Goal: Task Accomplishment & Management: Use online tool/utility

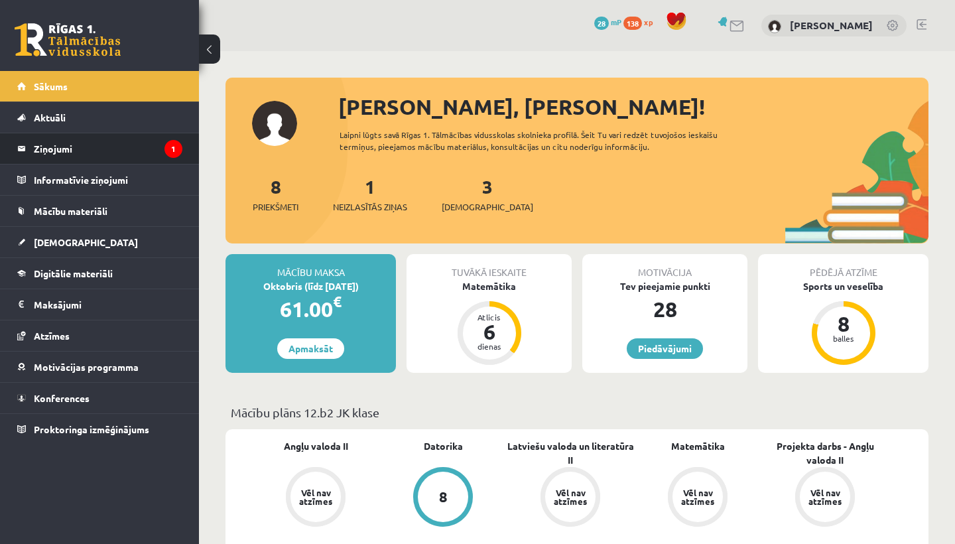
click at [190, 139] on li "Ziņojumi 1" at bounding box center [99, 149] width 199 height 32
click at [159, 148] on legend "Ziņojumi 1" at bounding box center [108, 148] width 149 height 31
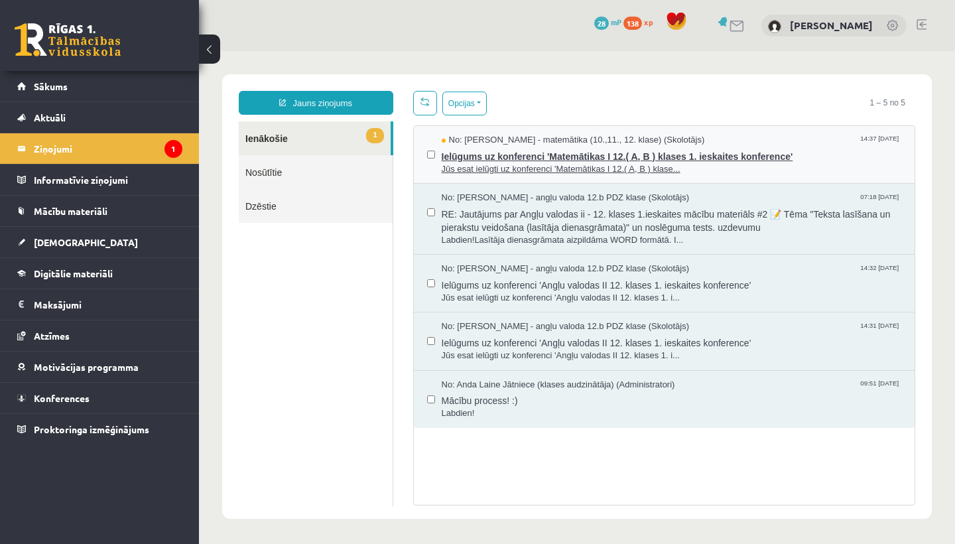
click at [521, 149] on span "Ielūgums uz konferenci 'Matemātikas I 12.( A, B ) klases 1. ieskaites konferenc…" at bounding box center [672, 155] width 460 height 17
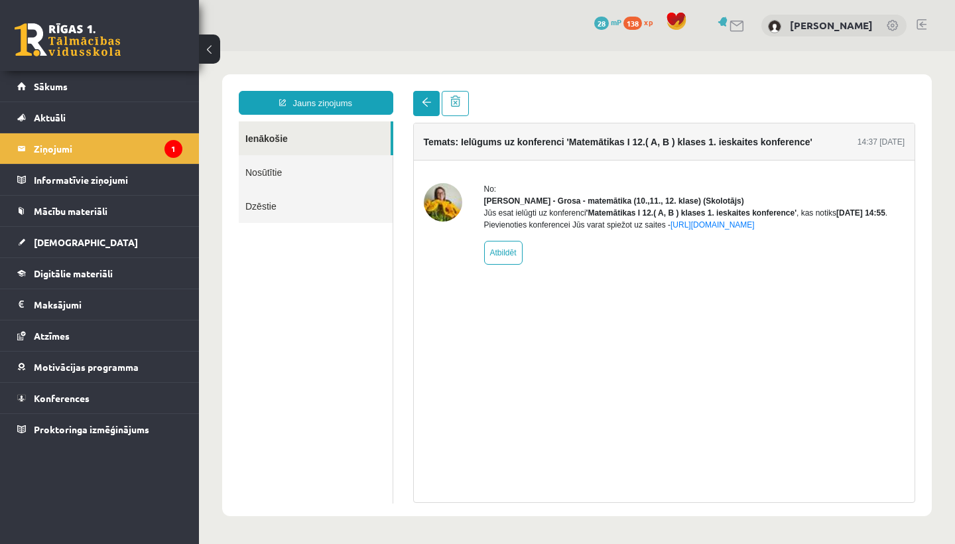
click at [427, 100] on span at bounding box center [426, 102] width 9 height 9
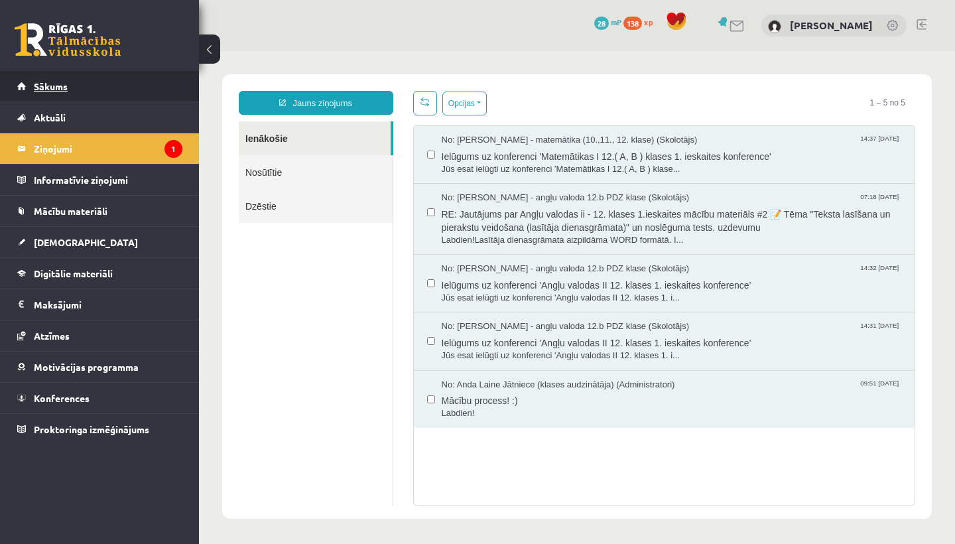
click at [49, 87] on span "Sākums" at bounding box center [51, 86] width 34 height 12
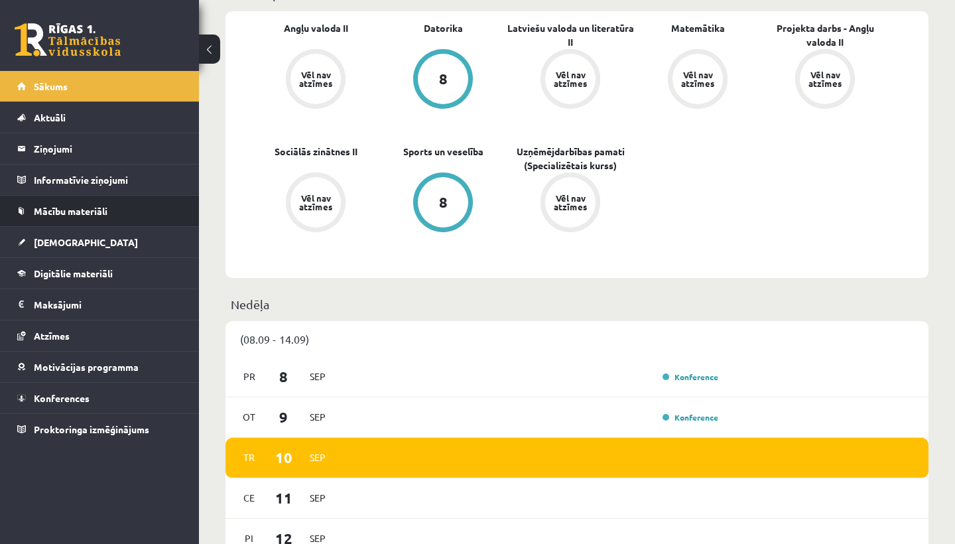
scroll to position [421, 0]
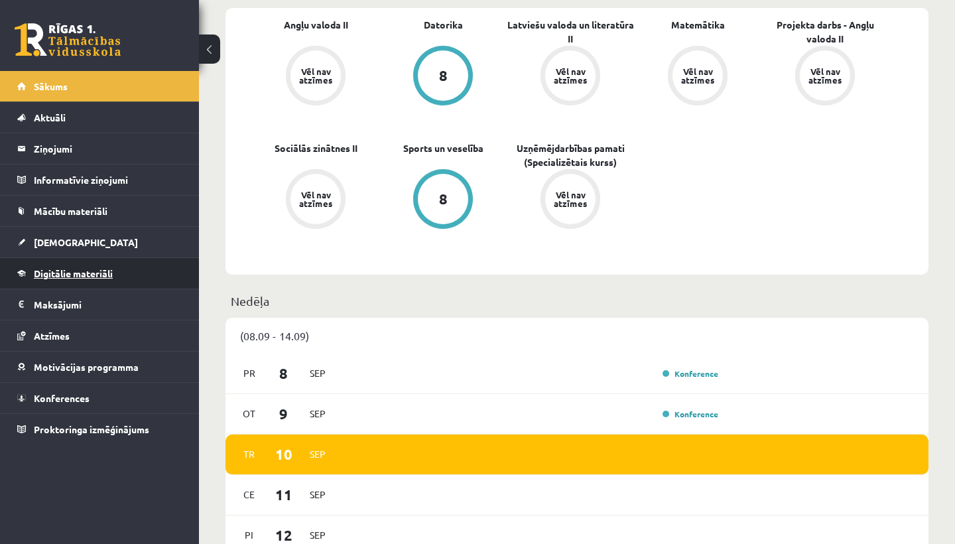
click at [93, 277] on span "Digitālie materiāli" at bounding box center [73, 273] width 79 height 12
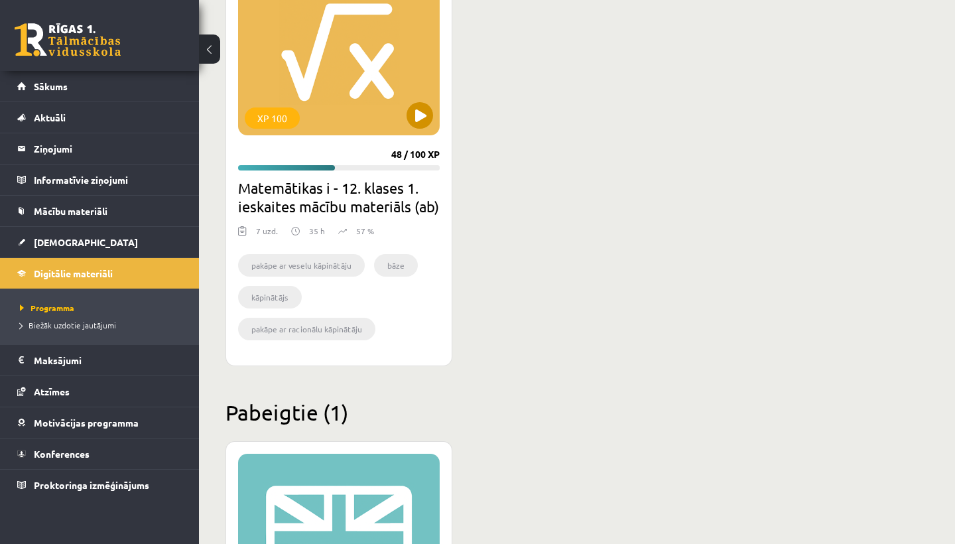
click at [421, 127] on button at bounding box center [420, 115] width 27 height 27
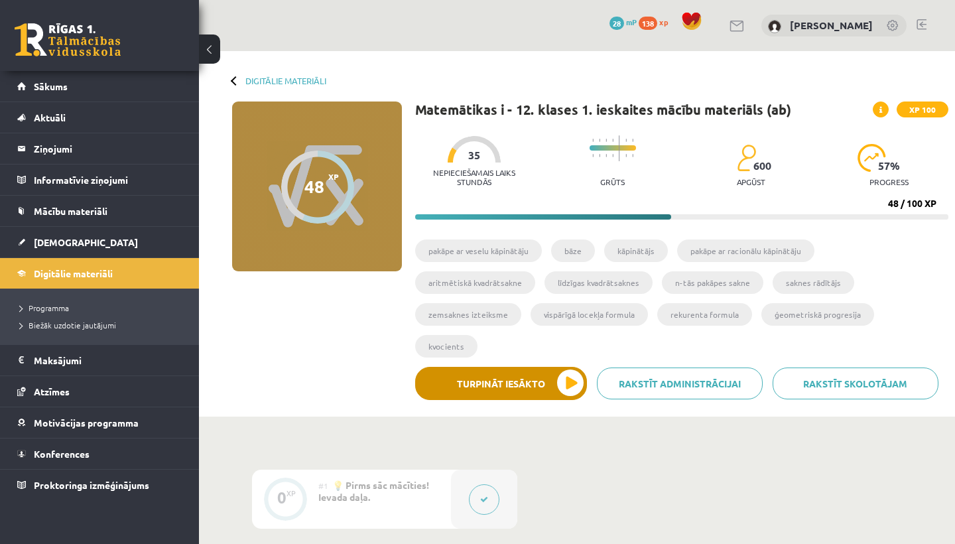
click at [541, 367] on button "Turpināt iesākto" at bounding box center [501, 383] width 172 height 33
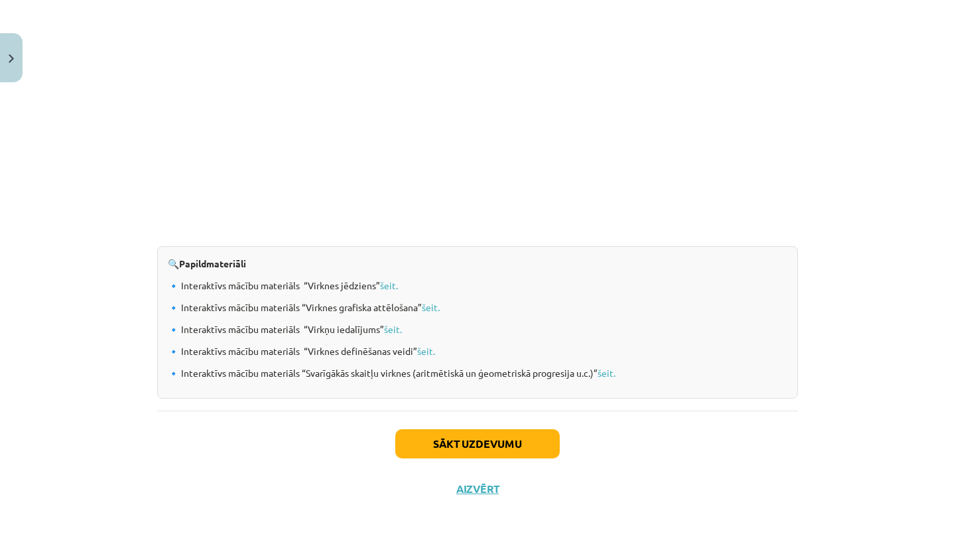
scroll to position [1316, 0]
click at [452, 440] on button "Sākt uzdevumu" at bounding box center [477, 444] width 165 height 29
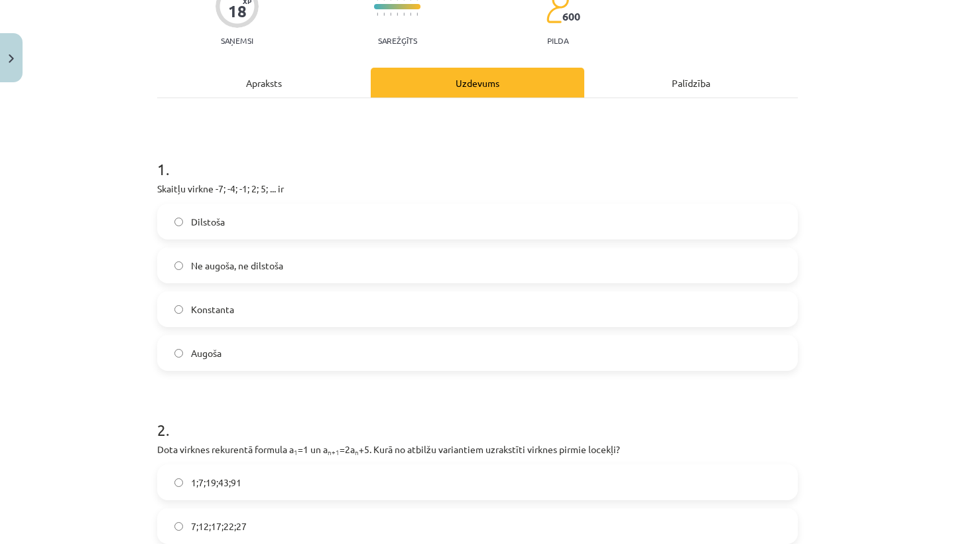
scroll to position [131, 0]
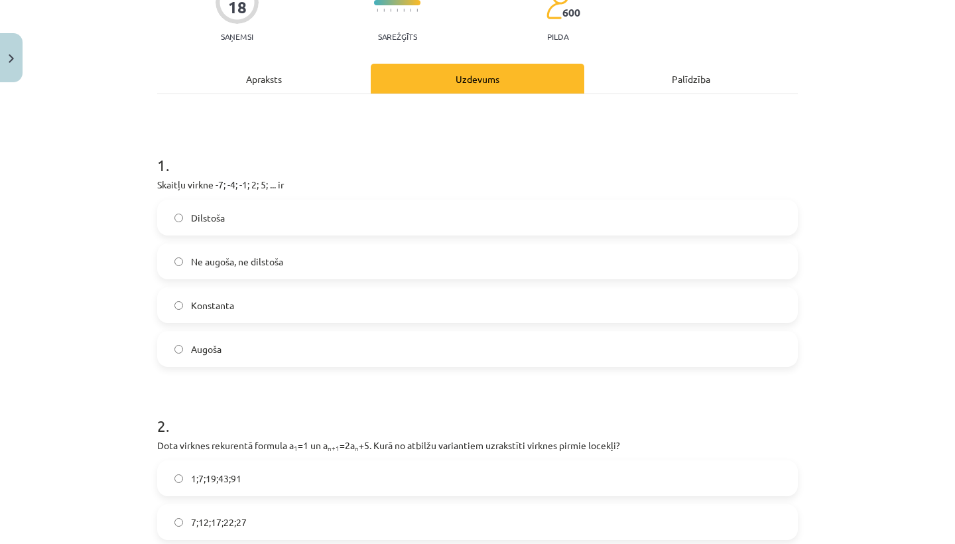
click at [318, 265] on label "Ne augoša, ne dilstoša" at bounding box center [478, 261] width 638 height 33
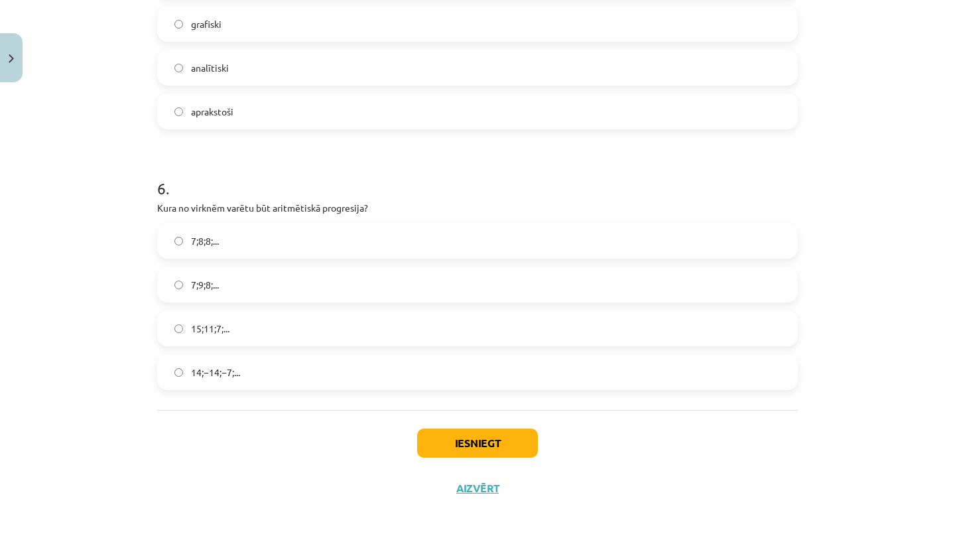
scroll to position [1419, 0]
click at [244, 324] on label "15;11;7;..." at bounding box center [478, 328] width 638 height 33
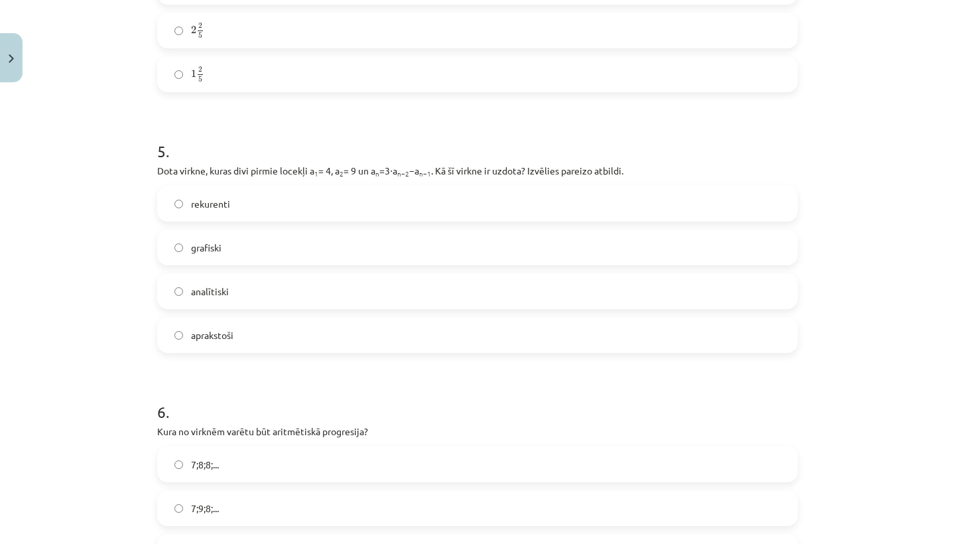
scroll to position [1193, 0]
click at [231, 198] on label "rekurenti" at bounding box center [478, 204] width 638 height 33
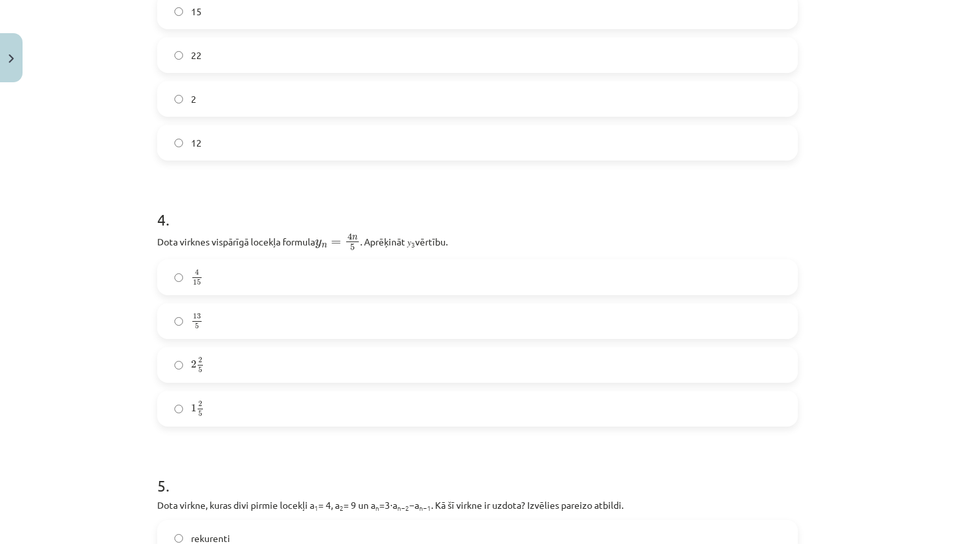
scroll to position [857, 0]
click at [200, 369] on span "5" at bounding box center [200, 372] width 4 height 6
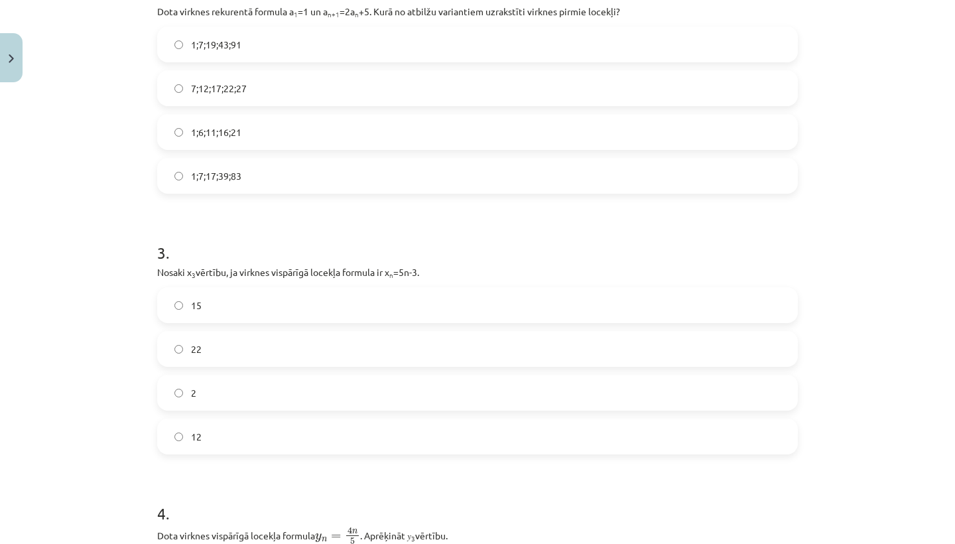
scroll to position [569, 0]
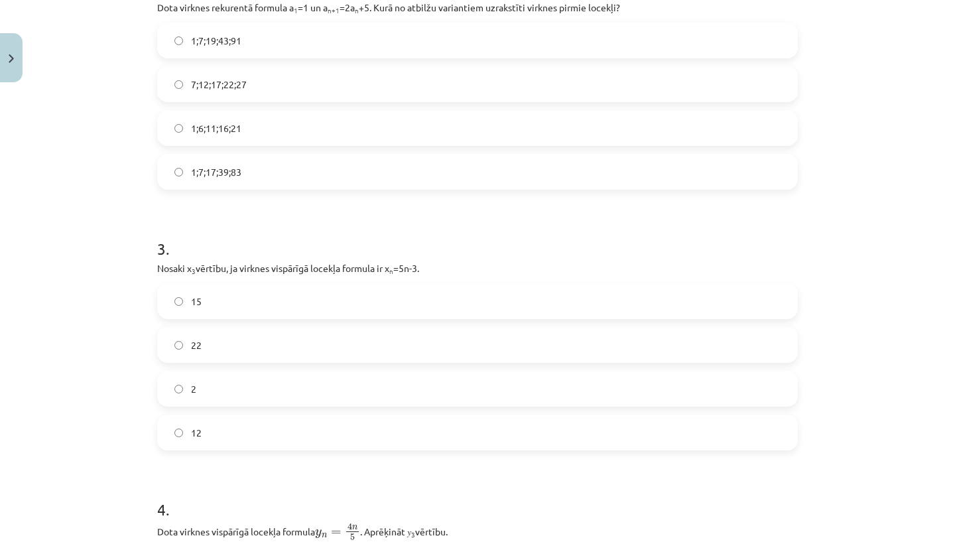
click at [237, 297] on label "15" at bounding box center [478, 301] width 638 height 33
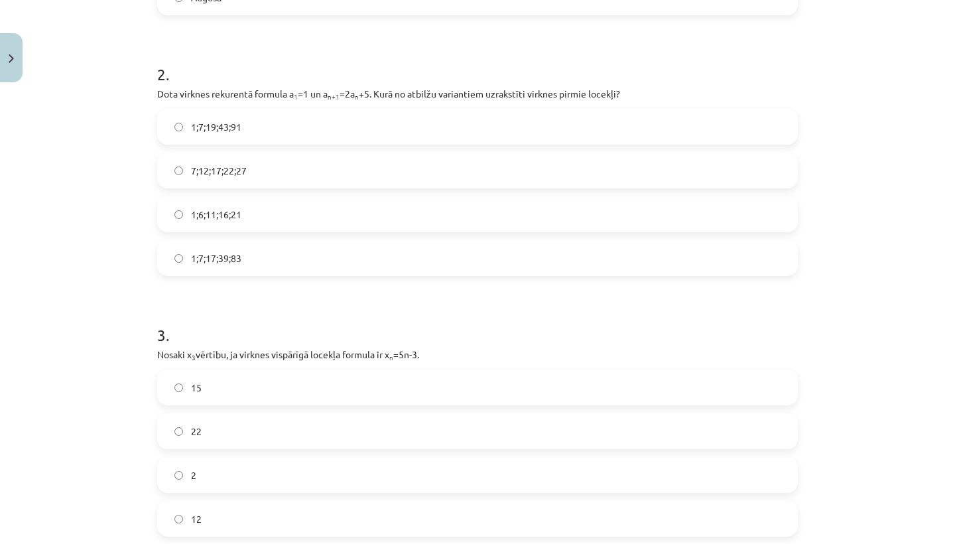
scroll to position [474, 0]
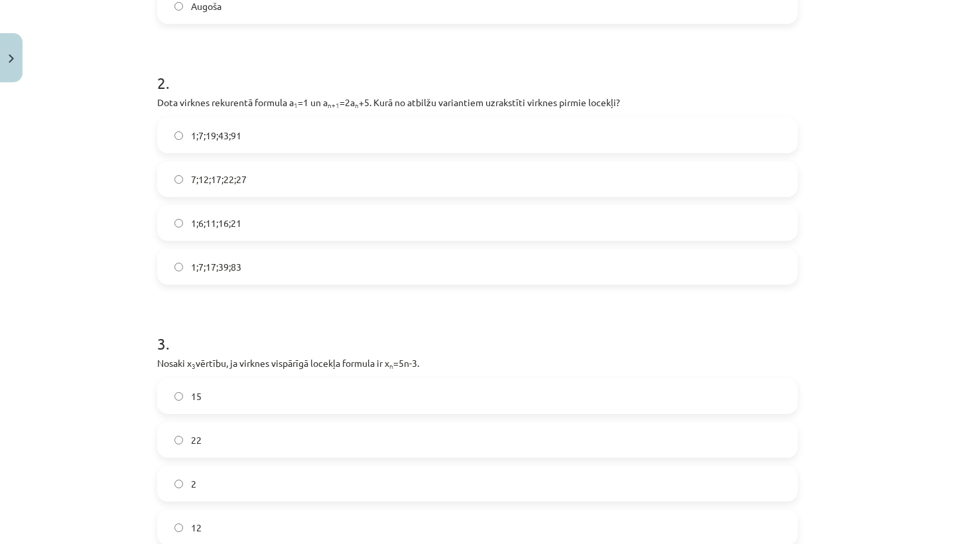
click at [351, 125] on label "1;7;19;43;91" at bounding box center [478, 135] width 638 height 33
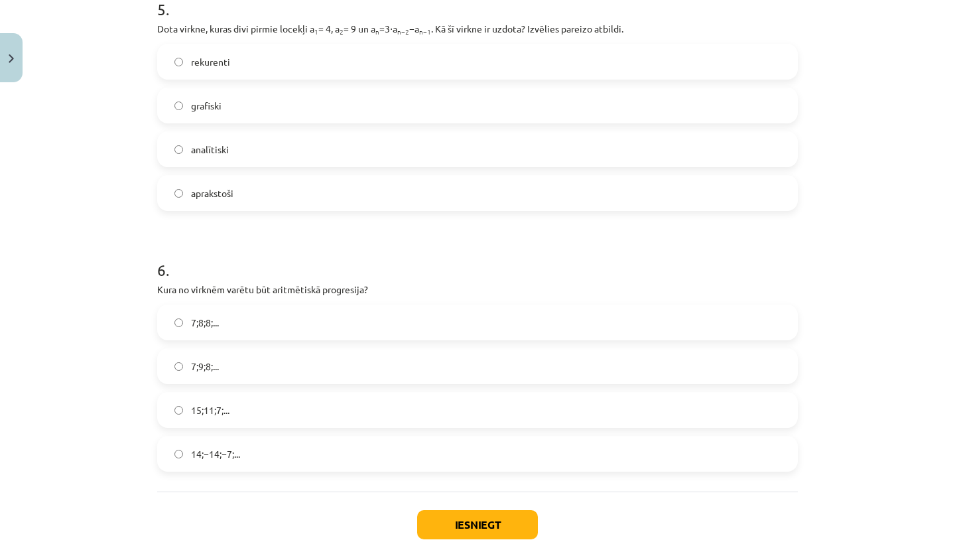
scroll to position [1329, 0]
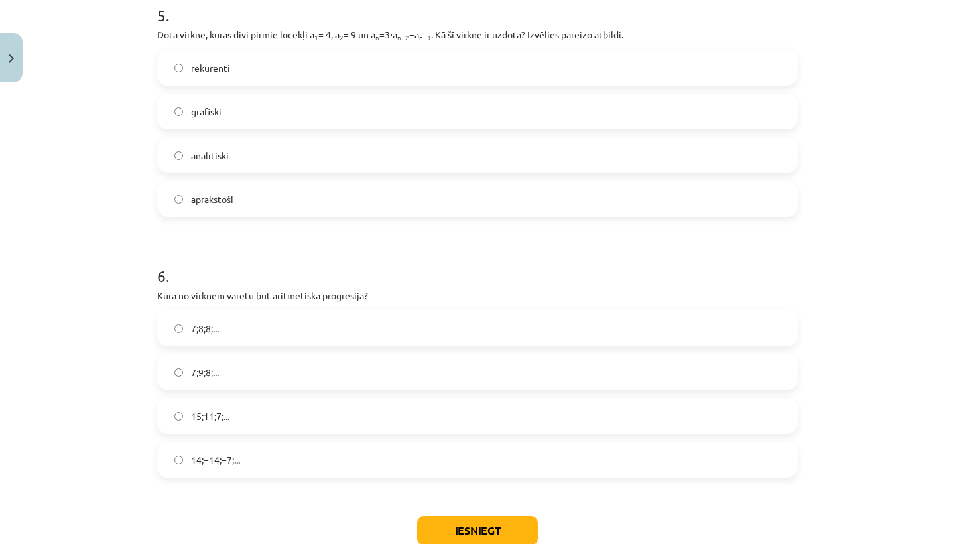
click at [452, 530] on button "Iesniegt" at bounding box center [477, 530] width 121 height 29
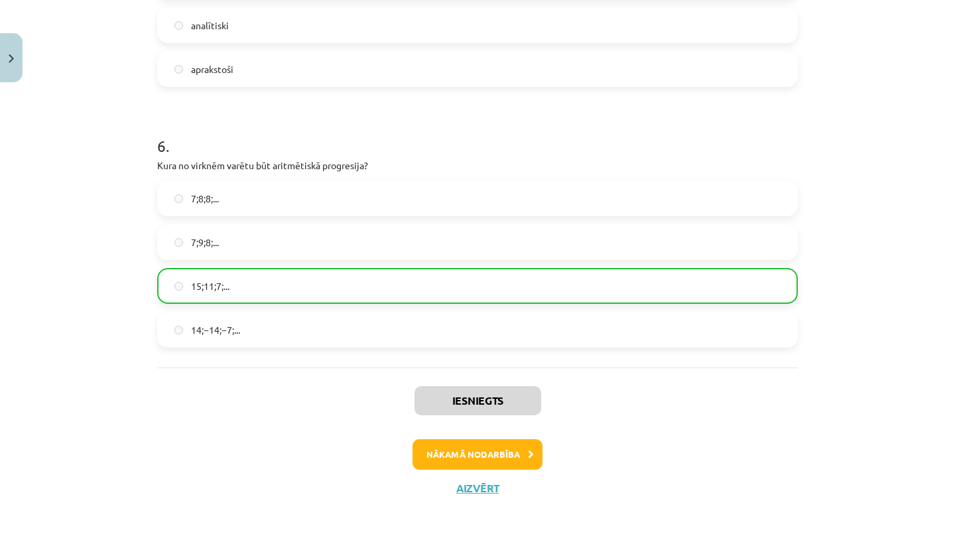
scroll to position [1461, 0]
click at [514, 453] on button "Nākamā nodarbība" at bounding box center [478, 454] width 130 height 31
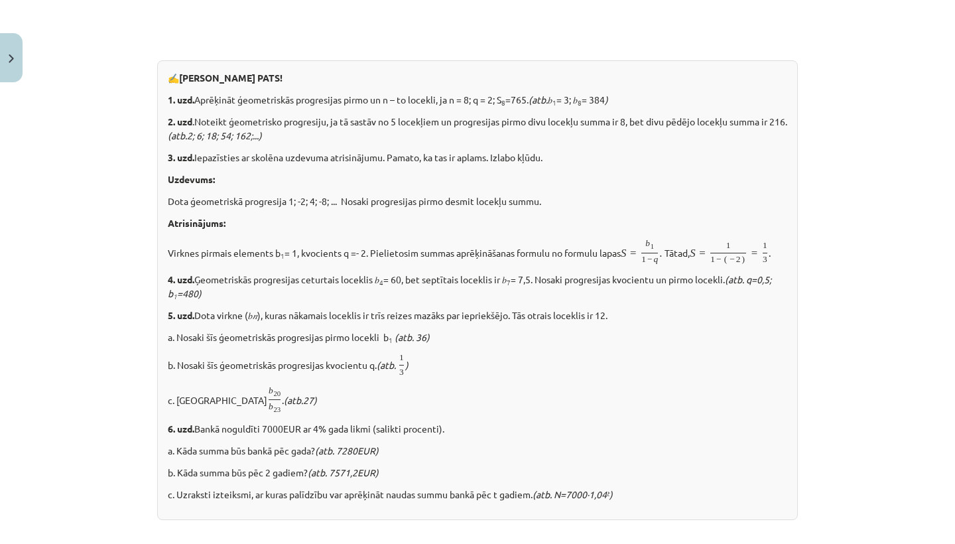
scroll to position [33, 0]
